Goal: Information Seeking & Learning: Learn about a topic

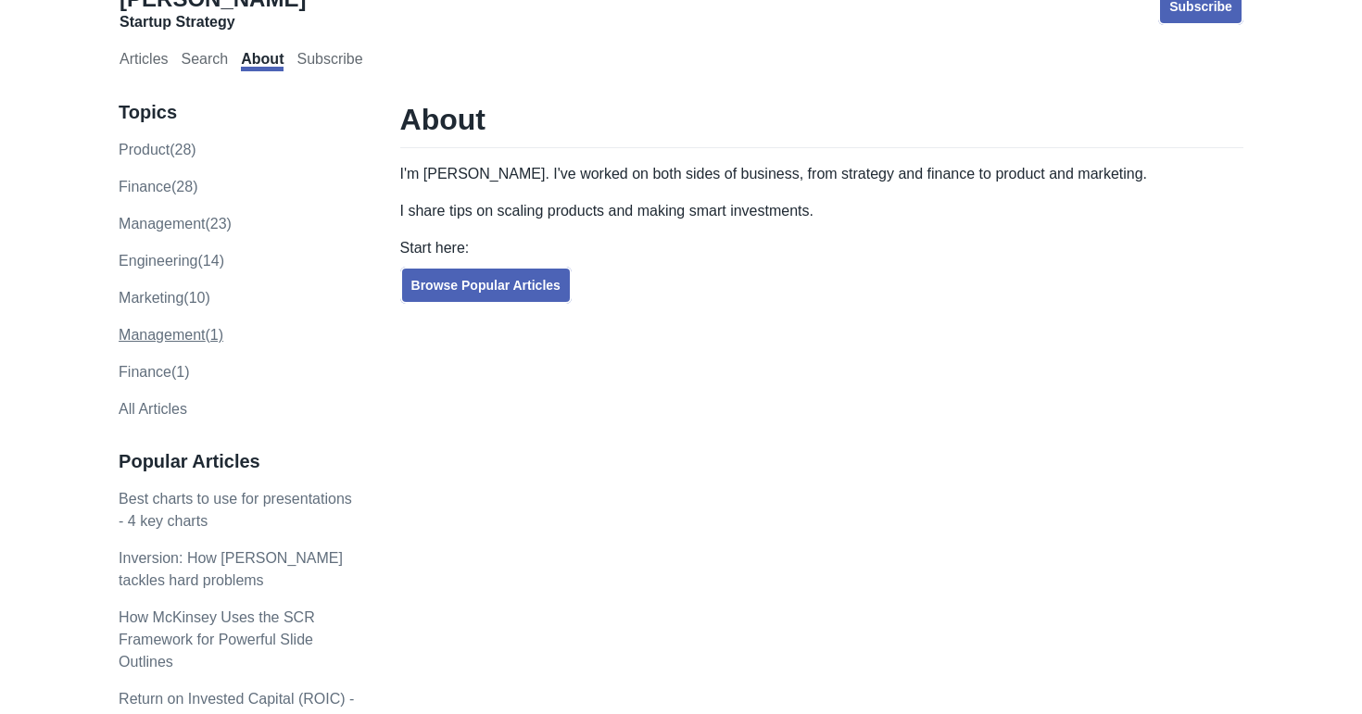
scroll to position [34, 0]
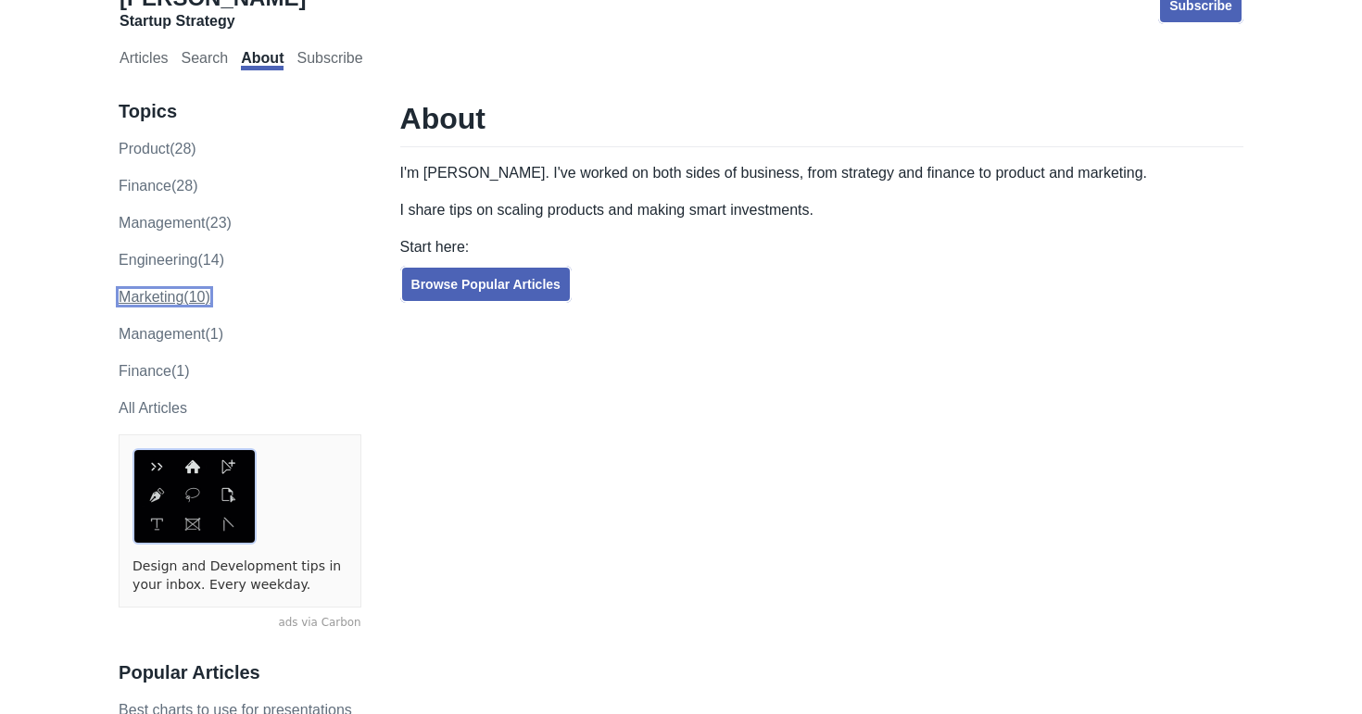
click at [153, 299] on link "marketing (10)" at bounding box center [165, 297] width 92 height 16
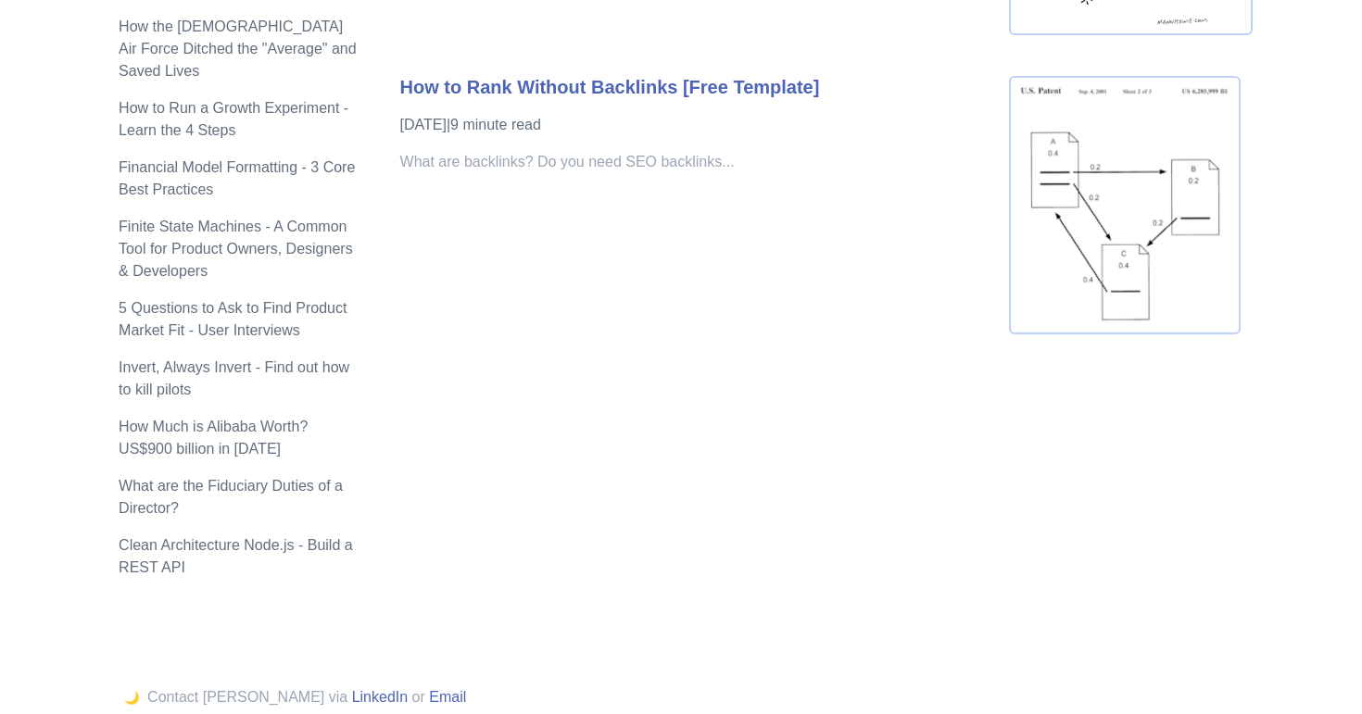
scroll to position [1911, 0]
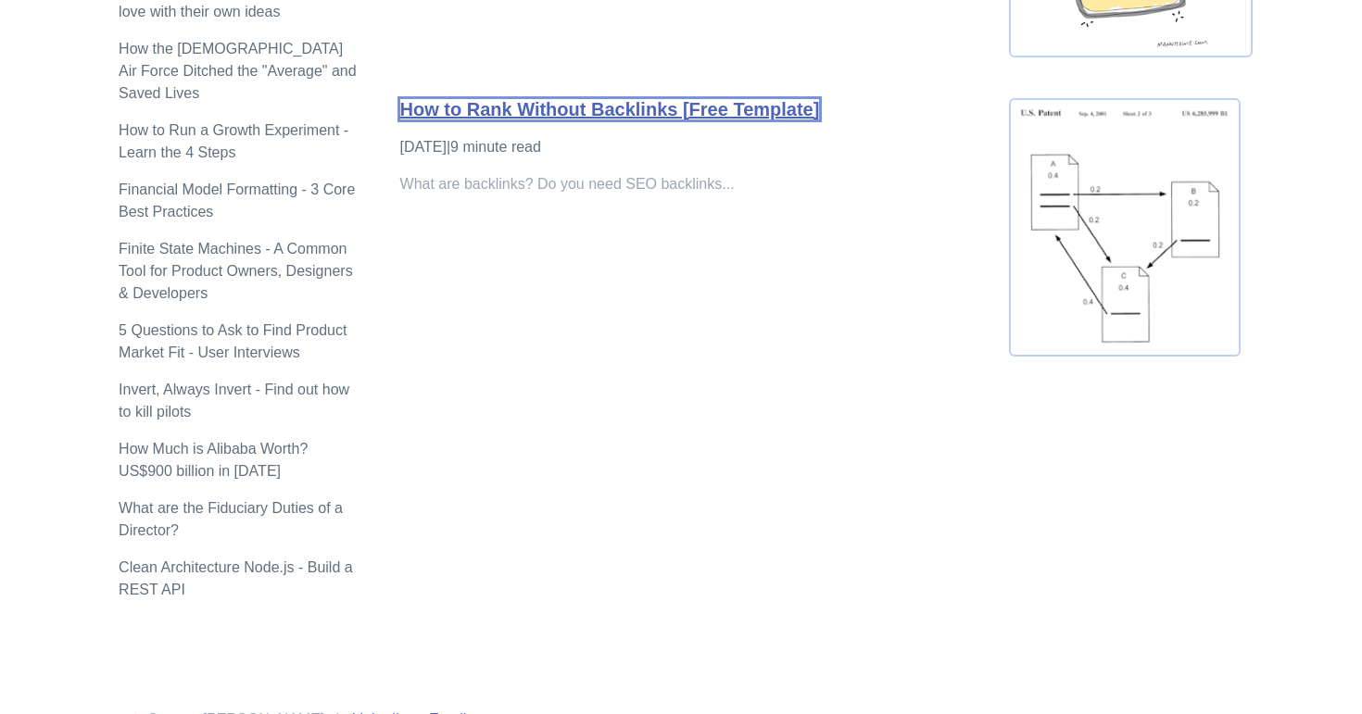
click at [658, 114] on link "How to Rank Without Backlinks [Free Template]" at bounding box center [610, 109] width 420 height 20
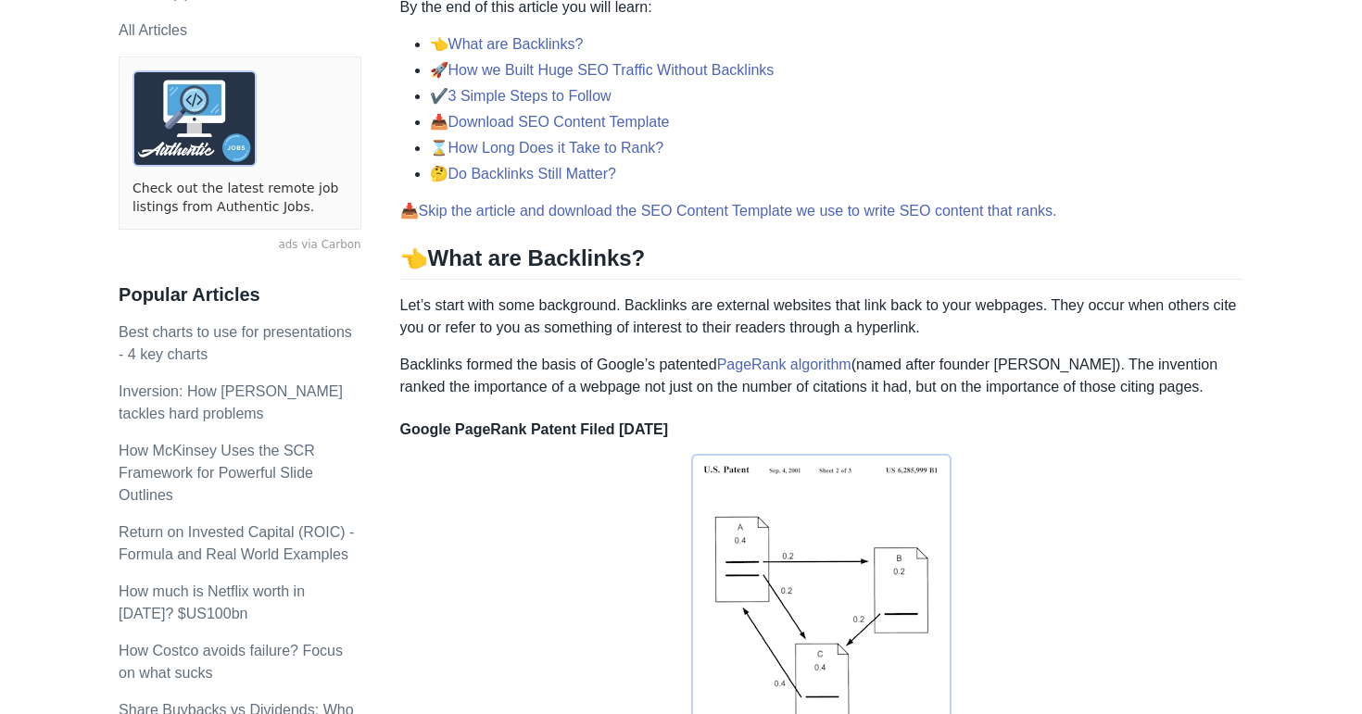
scroll to position [445, 0]
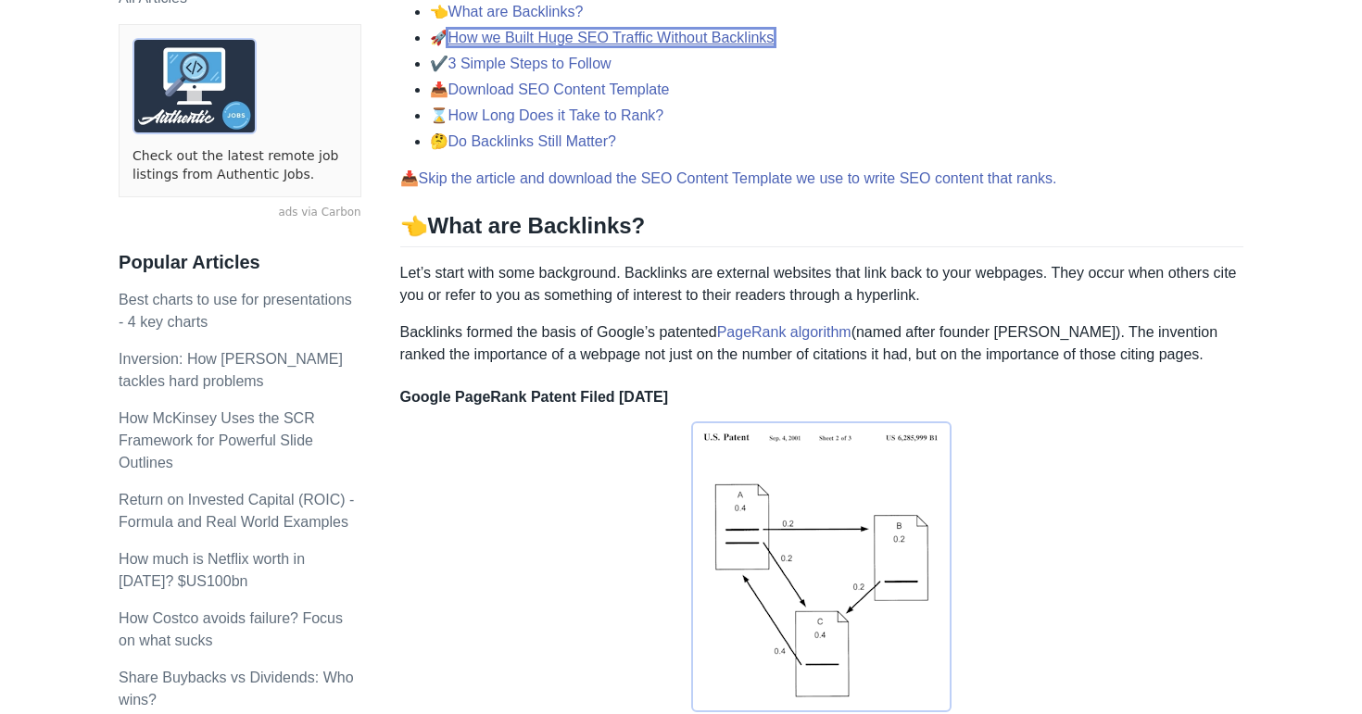
click at [582, 41] on link "How we Built Huge SEO Traffic Without Backlinks" at bounding box center [611, 38] width 326 height 16
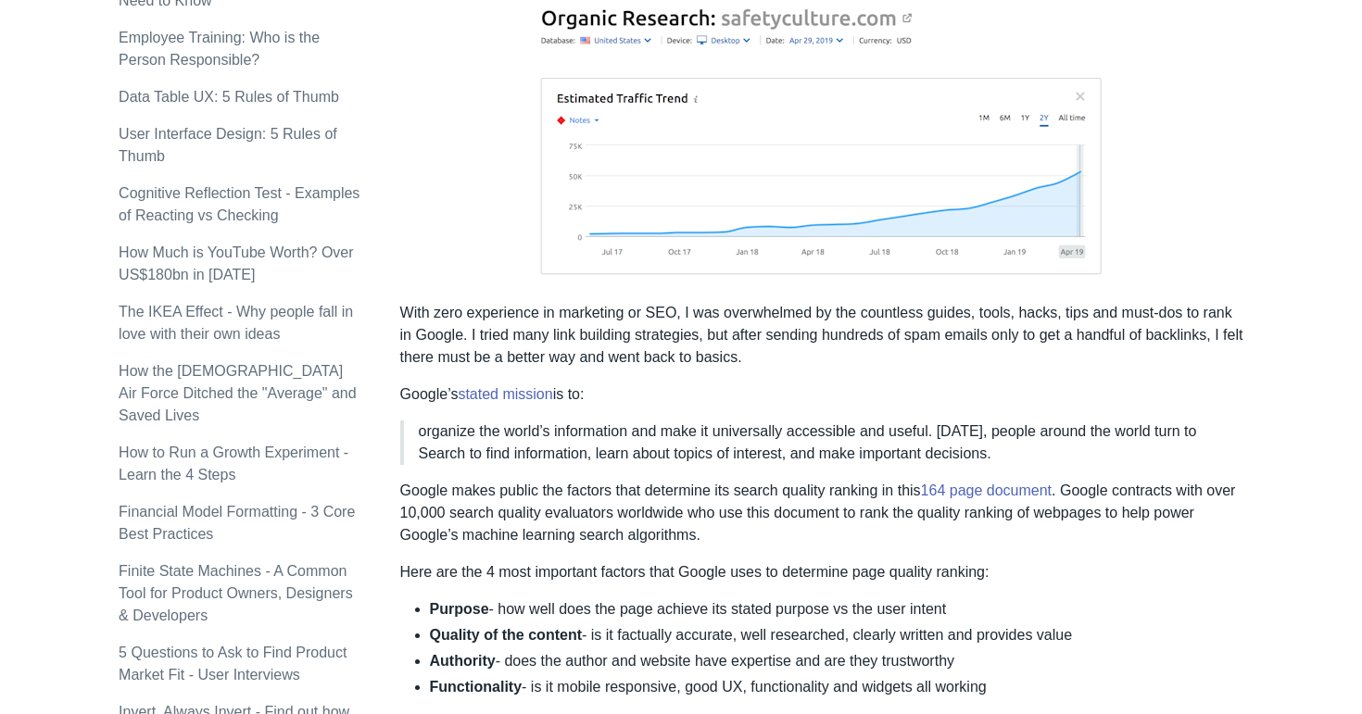
scroll to position [1695, 0]
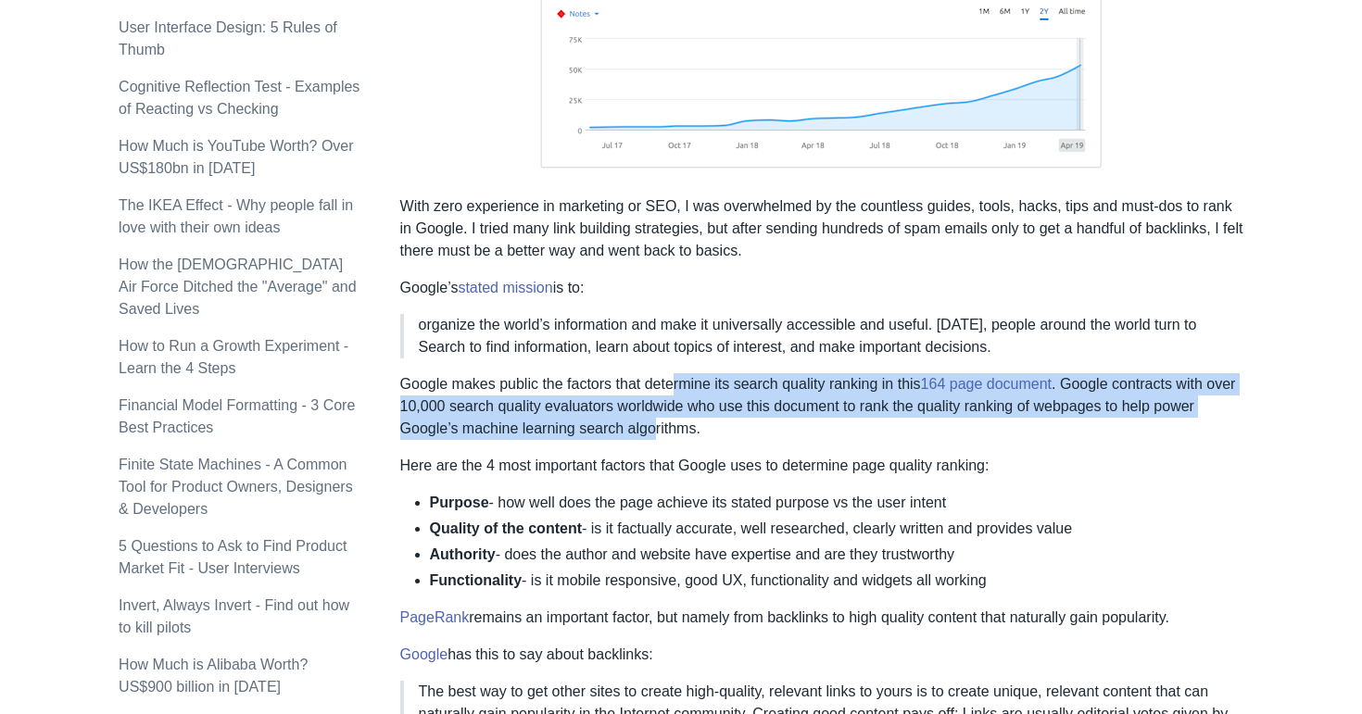
drag, startPoint x: 682, startPoint y: 374, endPoint x: 700, endPoint y: 425, distance: 54.2
click at [700, 425] on p "Google makes public the factors that determine its search quality ranking in th…" at bounding box center [821, 406] width 843 height 67
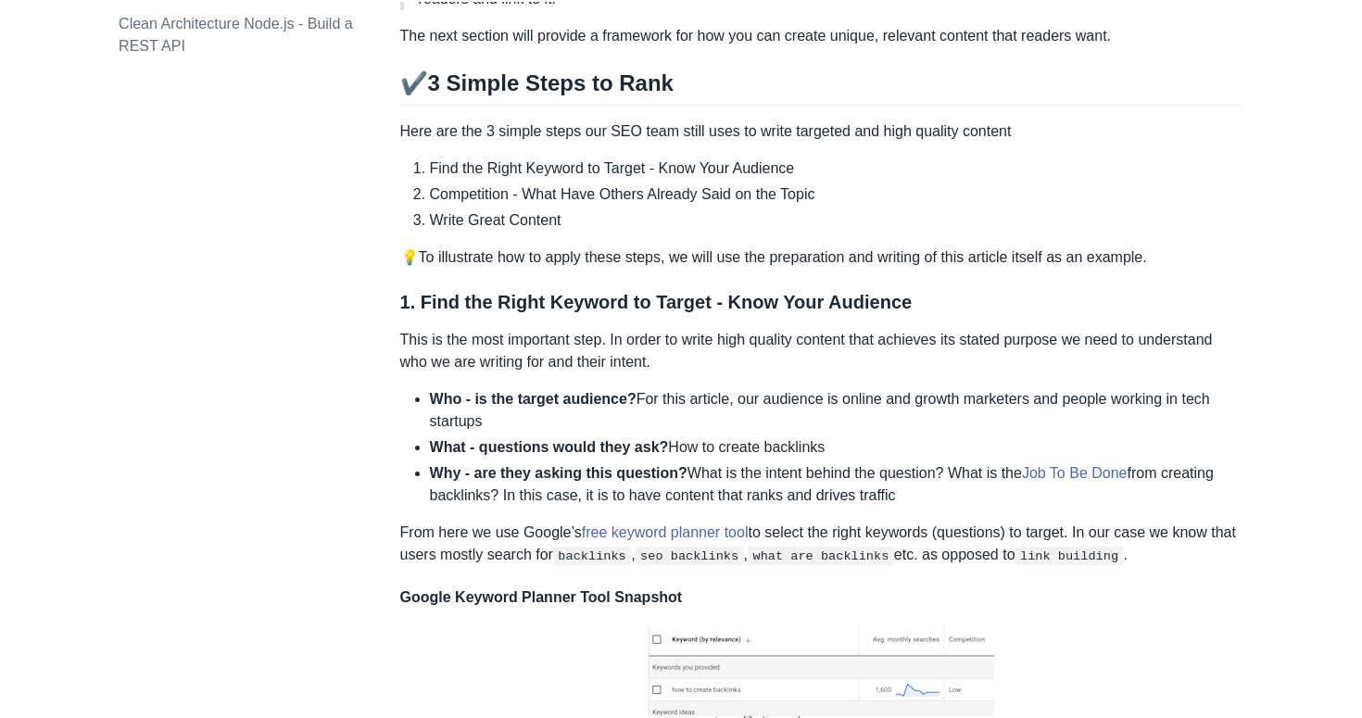
scroll to position [2452, 0]
